Goal: Task Accomplishment & Management: Manage account settings

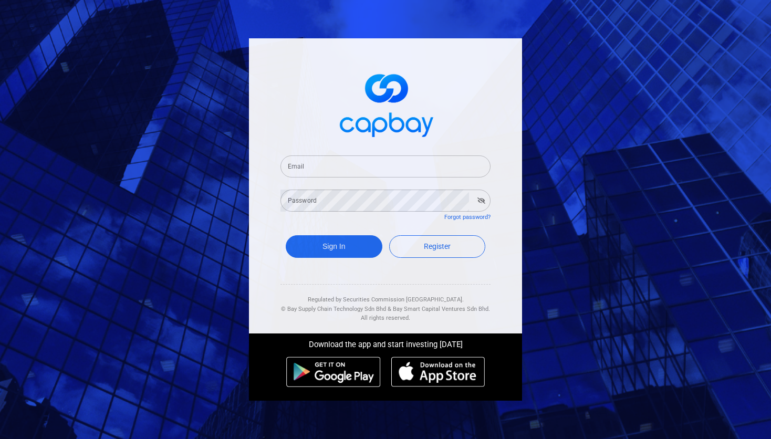
click at [355, 158] on input "Email" at bounding box center [385, 166] width 210 height 22
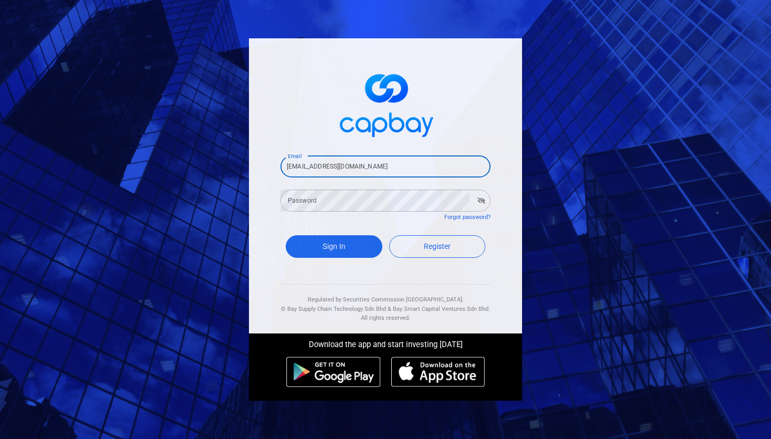
type input "[EMAIL_ADDRESS][DOMAIN_NAME]"
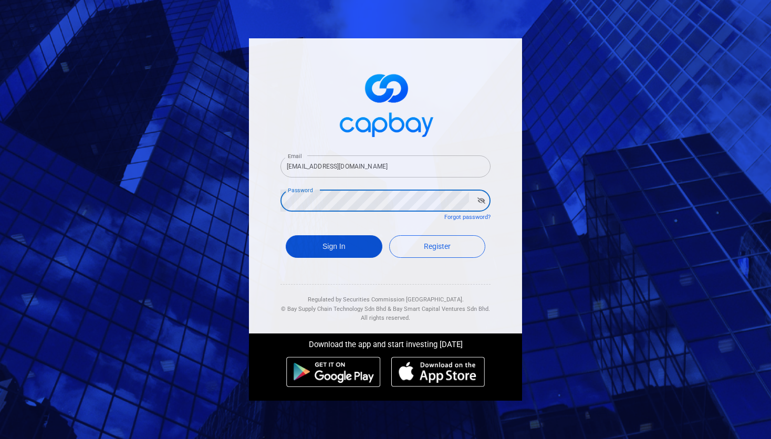
click at [335, 242] on button "Sign In" at bounding box center [334, 246] width 97 height 23
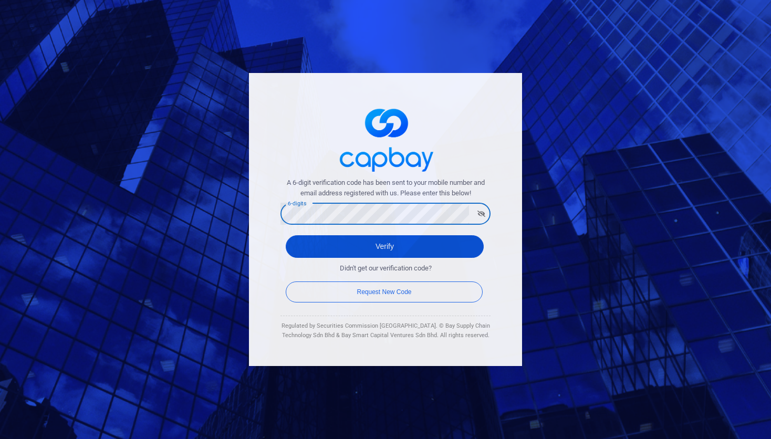
click at [394, 238] on button "Verify" at bounding box center [385, 246] width 198 height 23
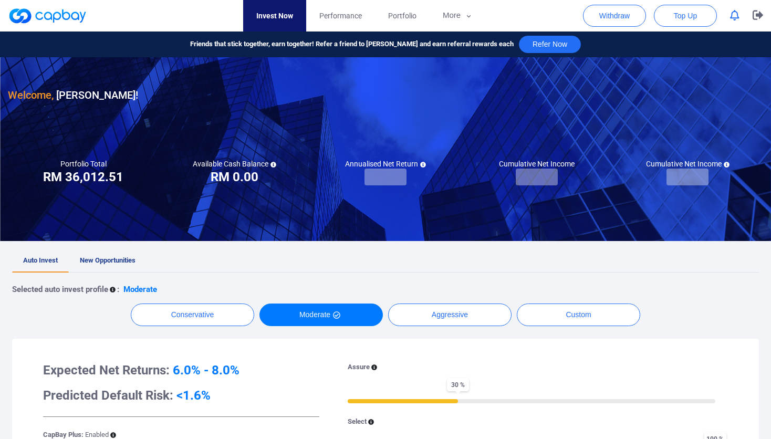
checkbox input "true"
click at [734, 14] on icon "button" at bounding box center [734, 15] width 9 height 11
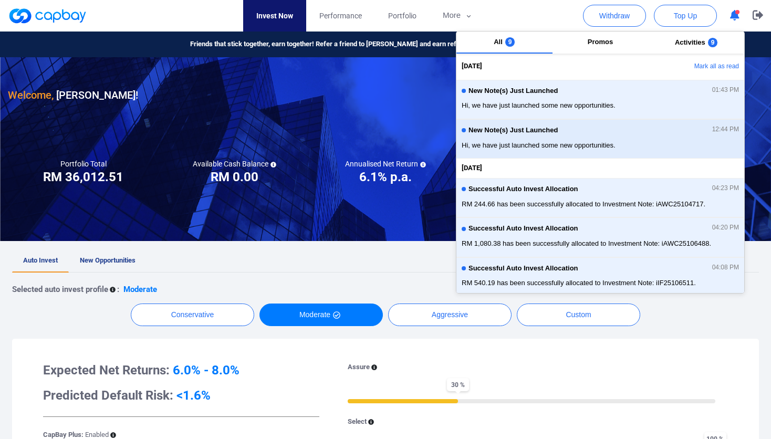
drag, startPoint x: 716, startPoint y: 70, endPoint x: 692, endPoint y: 146, distance: 79.9
click at [692, 146] on ul "[DATE] [PERSON_NAME] all as read New Note(s) Just Launched 01:43 PM Hi, we have…" at bounding box center [600, 295] width 288 height 475
click at [714, 61] on button "Mark all as read" at bounding box center [687, 67] width 113 height 18
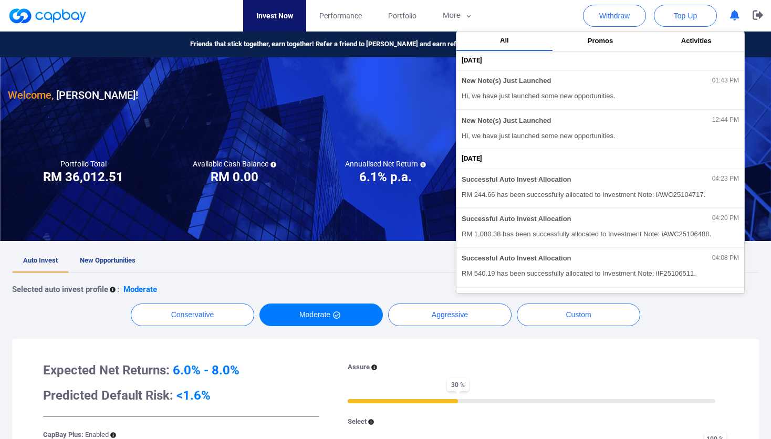
click at [350, 117] on div at bounding box center [385, 149] width 771 height 184
